Goal: Information Seeking & Learning: Learn about a topic

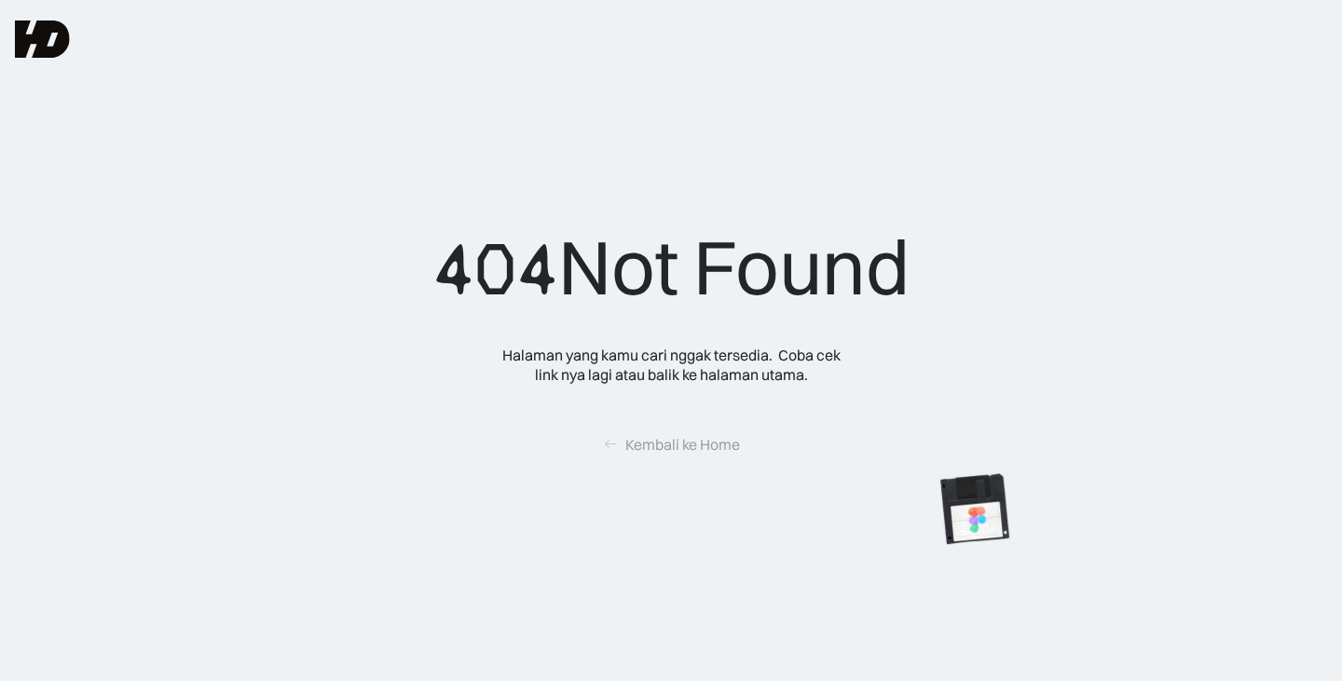
click at [42, 43] on img at bounding box center [42, 39] width 55 height 37
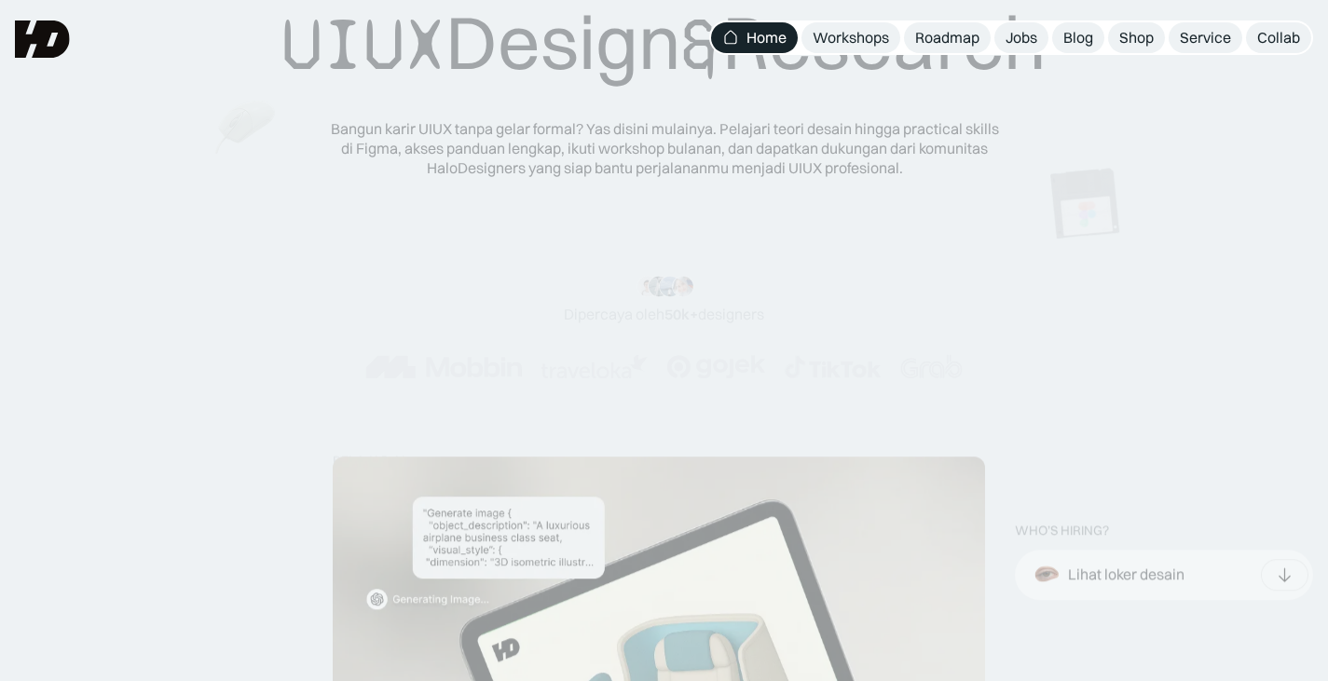
scroll to position [263, 0]
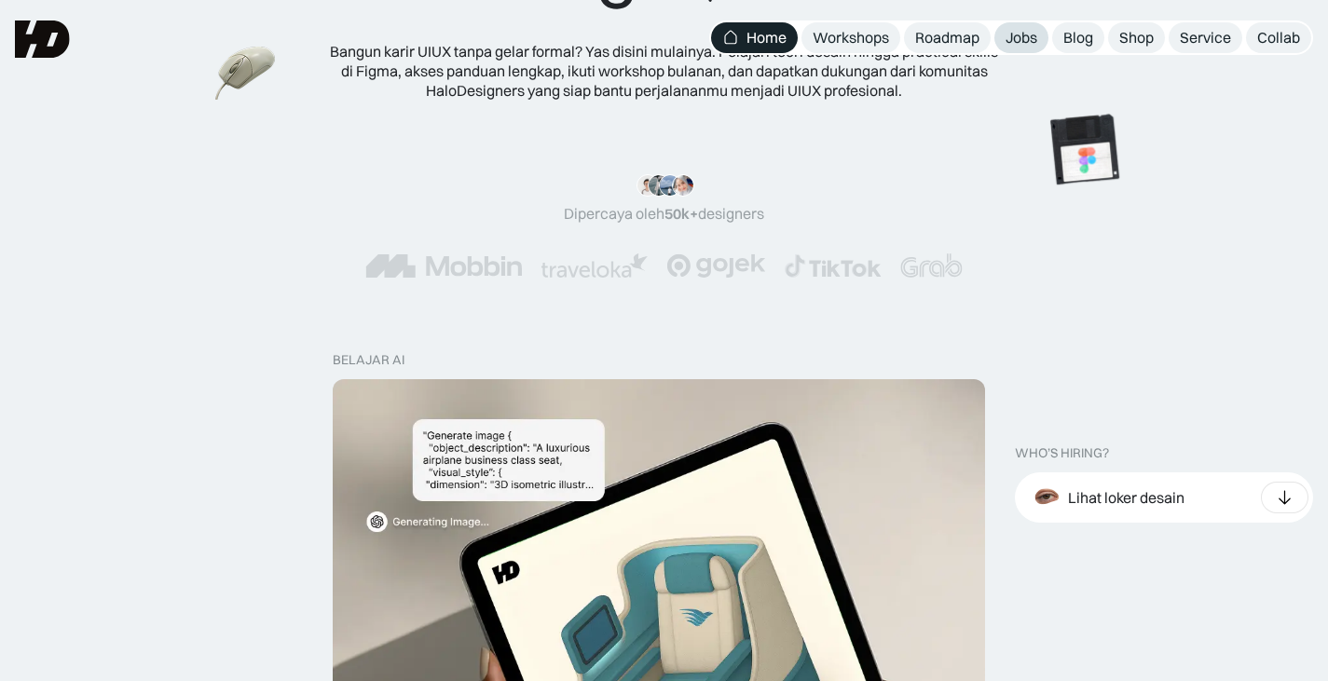
click at [1018, 40] on div "Jobs" at bounding box center [1022, 38] width 32 height 20
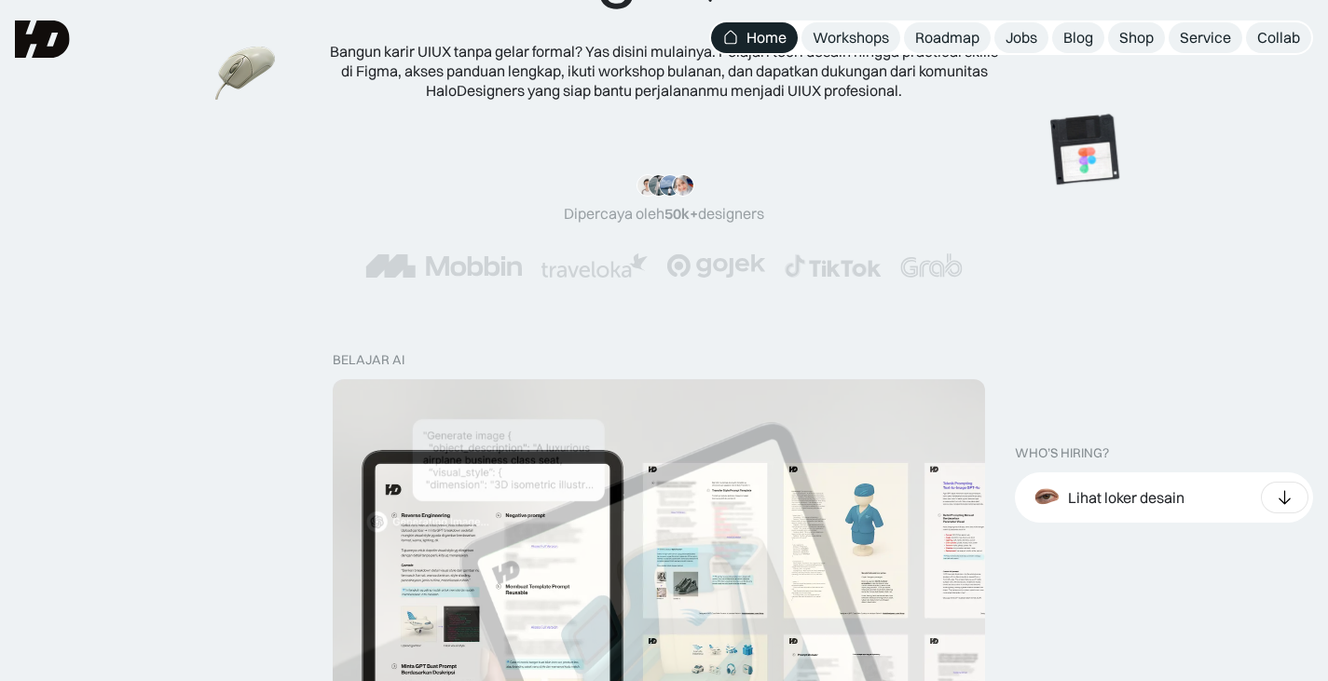
scroll to position [487, 0]
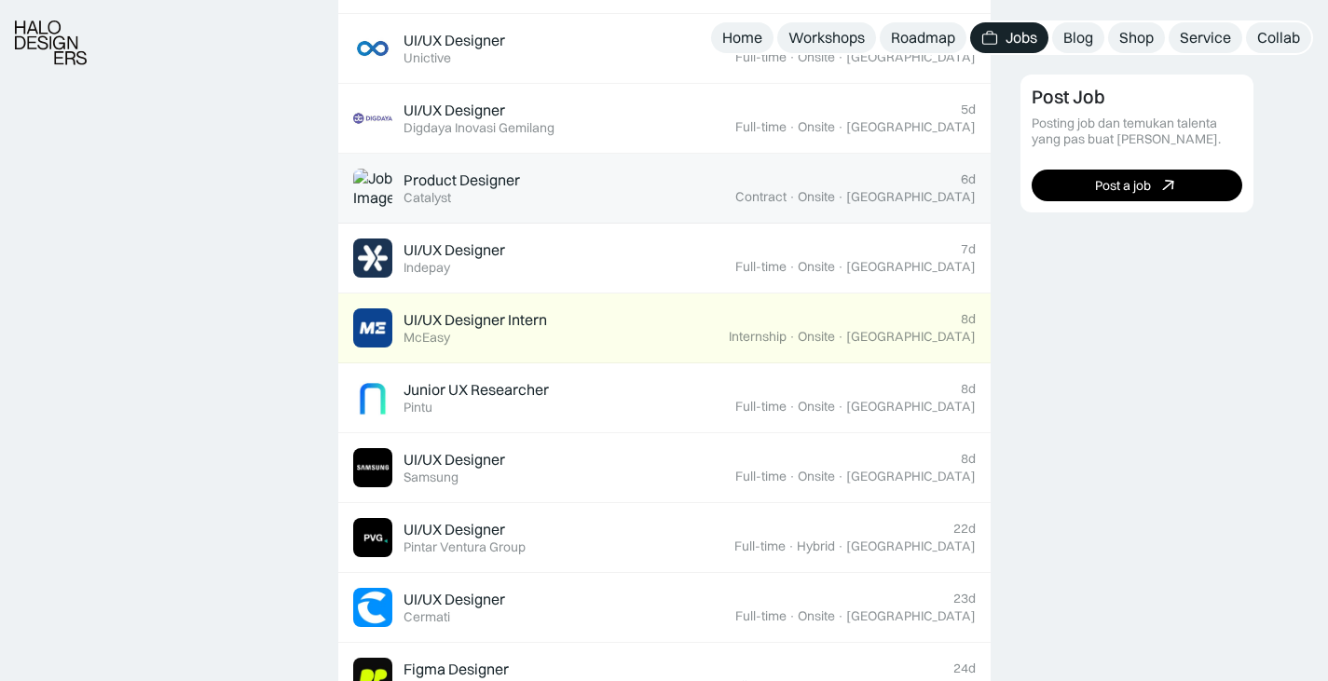
scroll to position [926, 0]
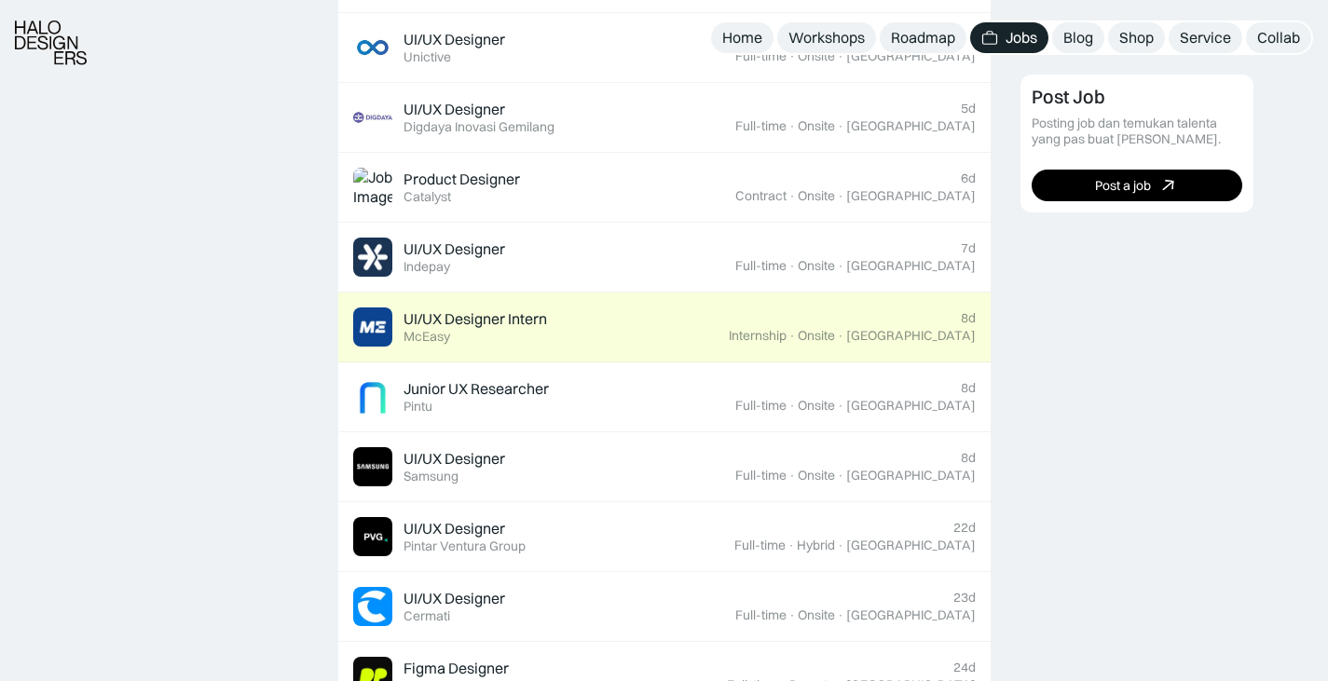
click at [632, 335] on div "UI/UX Designer Intern Featured McEasy" at bounding box center [541, 327] width 376 height 39
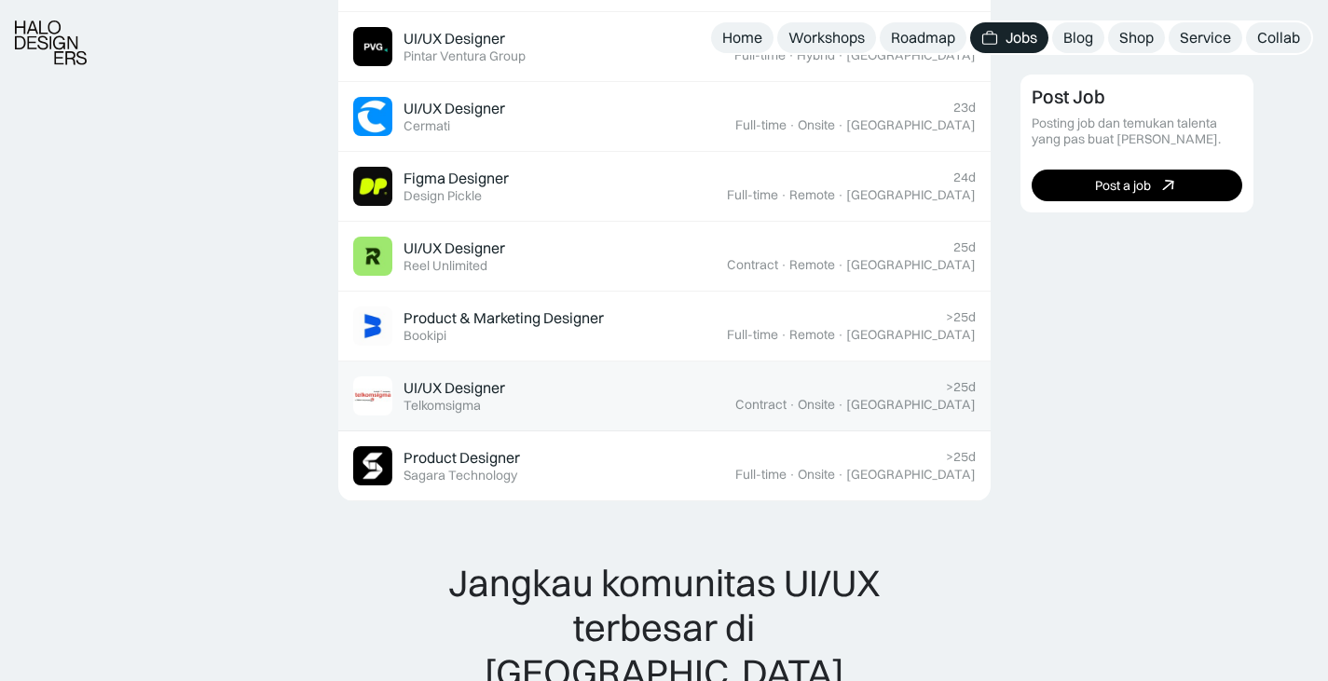
scroll to position [1439, 0]
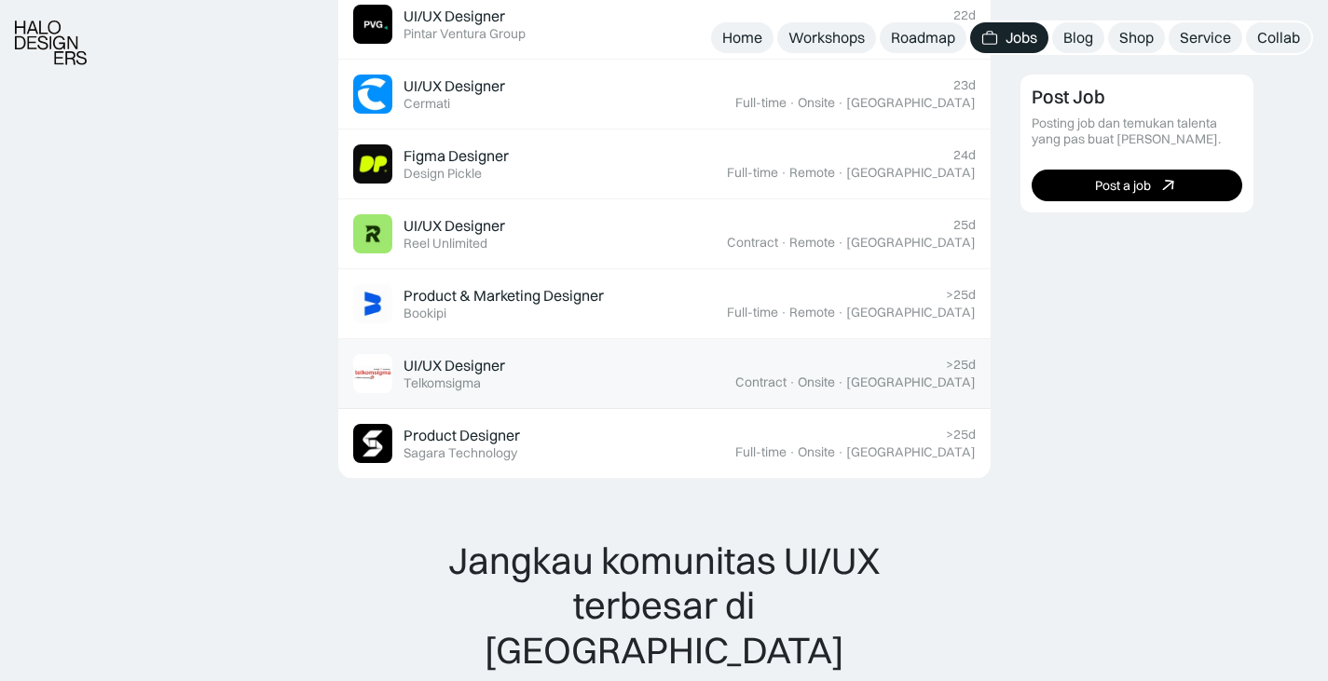
click at [570, 386] on div "UI/UX Designer Featured Telkomsigma" at bounding box center [544, 373] width 382 height 39
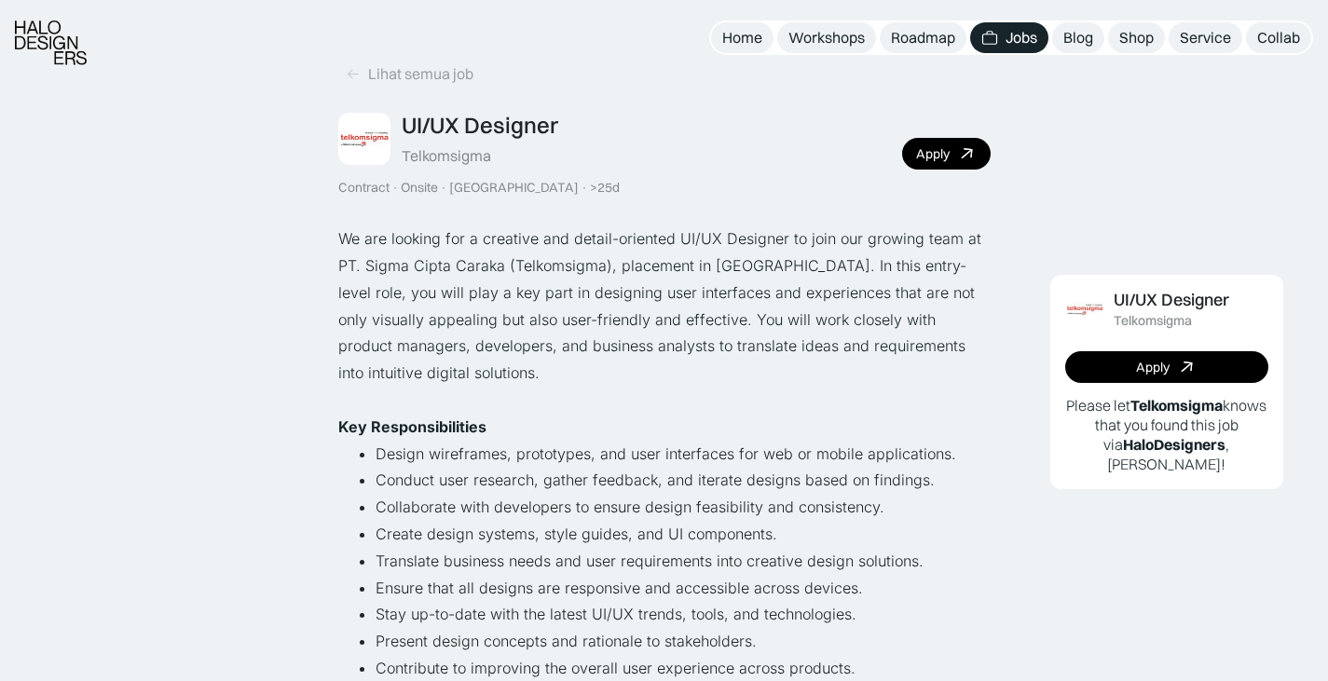
scroll to position [521, 0]
